Goal: Task Accomplishment & Management: Manage account settings

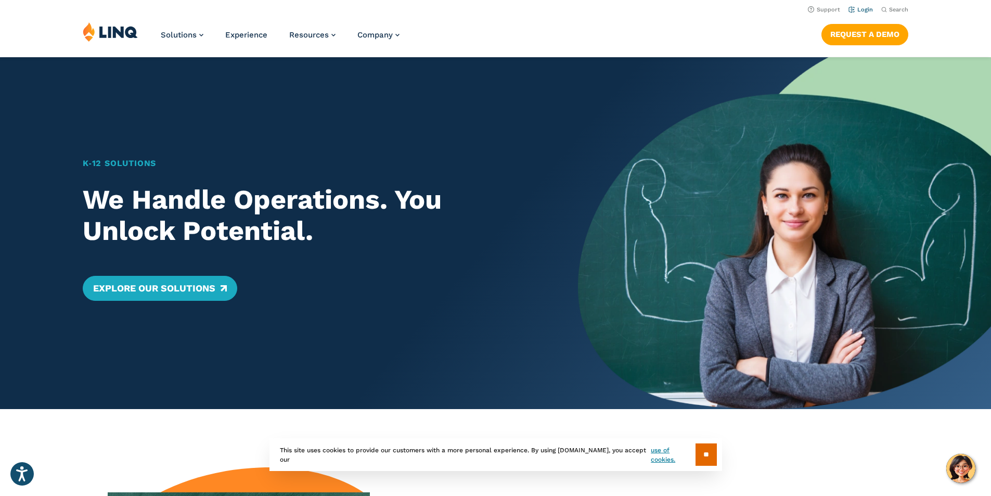
click at [869, 10] on link "Login" at bounding box center [861, 9] width 24 height 7
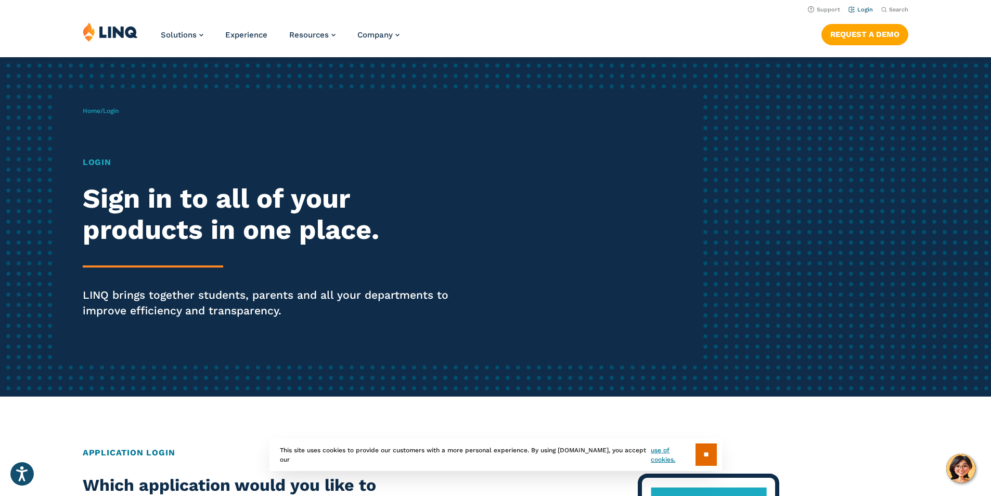
click at [855, 9] on link "Login" at bounding box center [861, 9] width 24 height 7
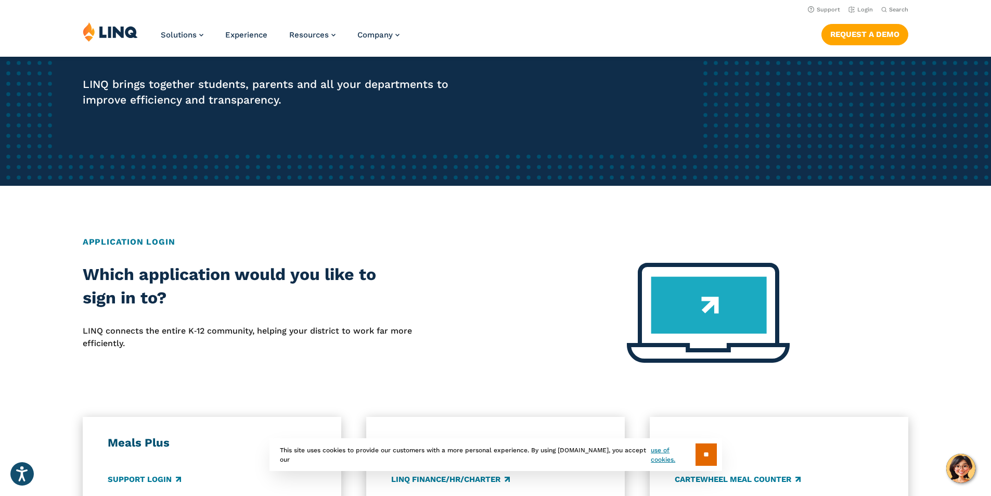
scroll to position [208, 0]
